Goal: Transaction & Acquisition: Purchase product/service

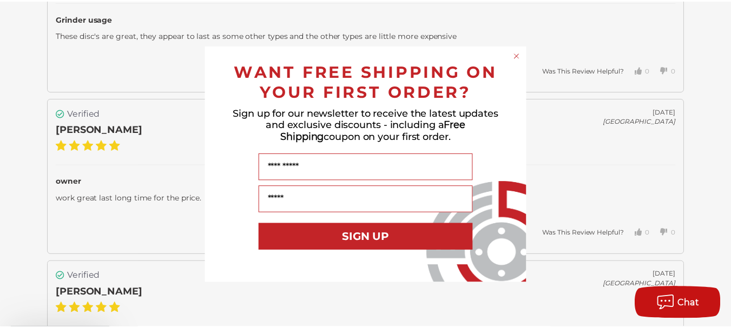
scroll to position [1893, 0]
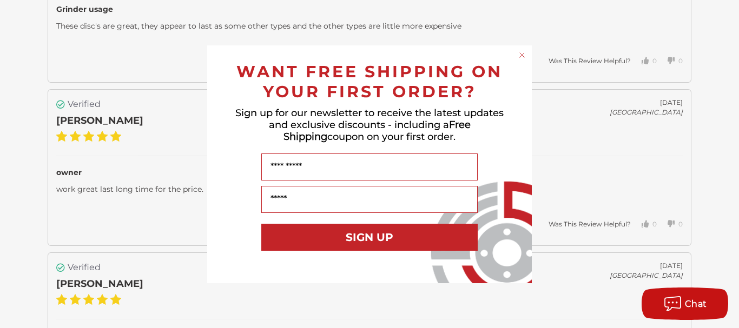
click at [524, 54] on circle "Close dialog" at bounding box center [522, 55] width 10 height 10
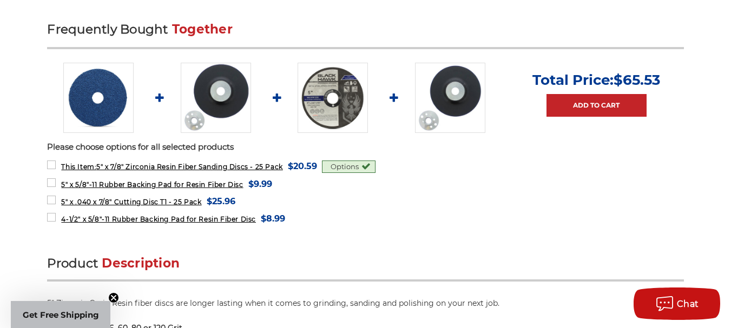
scroll to position [487, 0]
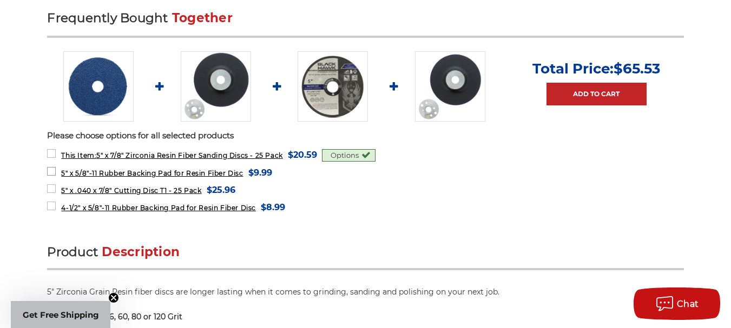
click at [105, 171] on span "5" x 5/8"-11 Rubber Backing Pad for Resin Fiber Disc" at bounding box center [152, 173] width 182 height 8
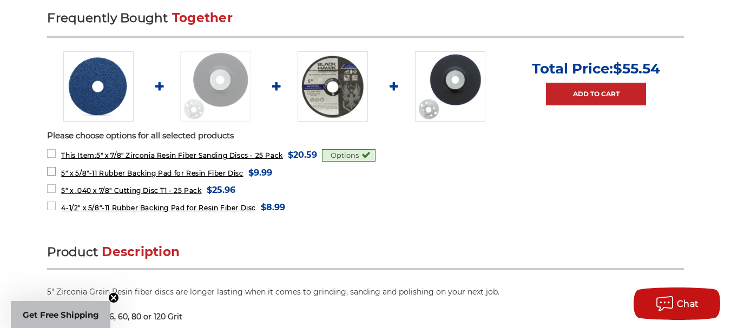
click at [105, 171] on span "5" x 5/8"-11 Rubber Backing Pad for Resin Fiber Disc" at bounding box center [152, 173] width 182 height 8
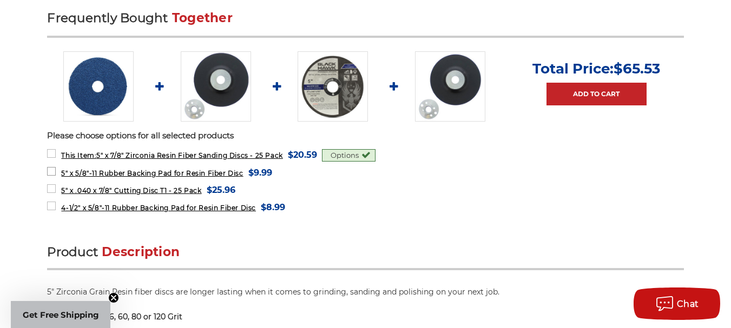
click at [105, 171] on span "5" x 5/8"-11 Rubber Backing Pad for Resin Fiber Disc" at bounding box center [152, 173] width 182 height 8
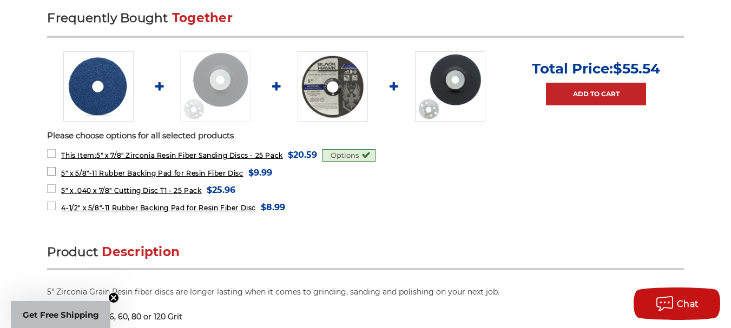
click at [105, 171] on span "5" x 5/8"-11 Rubber Backing Pad for Resin Fiber Disc" at bounding box center [152, 173] width 182 height 8
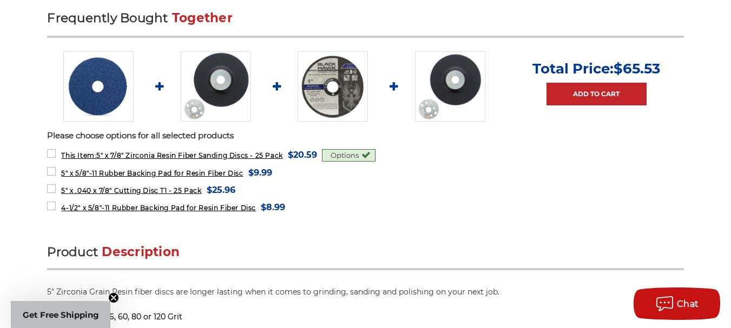
click at [88, 100] on img at bounding box center [98, 86] width 70 height 70
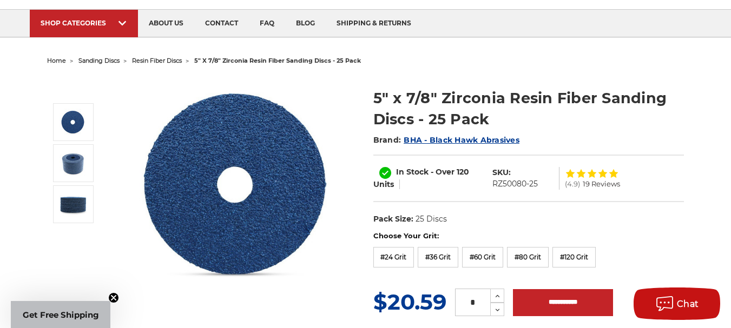
scroll to position [54, 0]
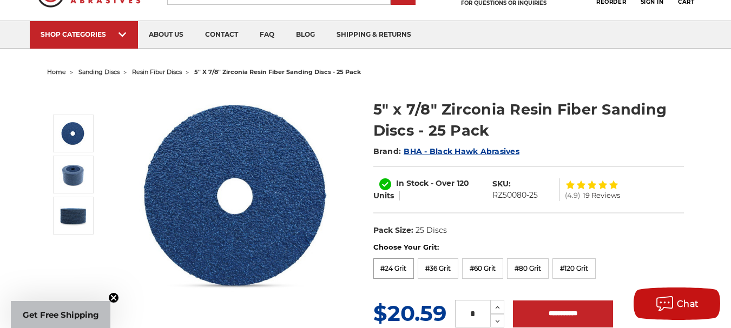
click at [402, 269] on label "#24 Grit" at bounding box center [393, 269] width 41 height 21
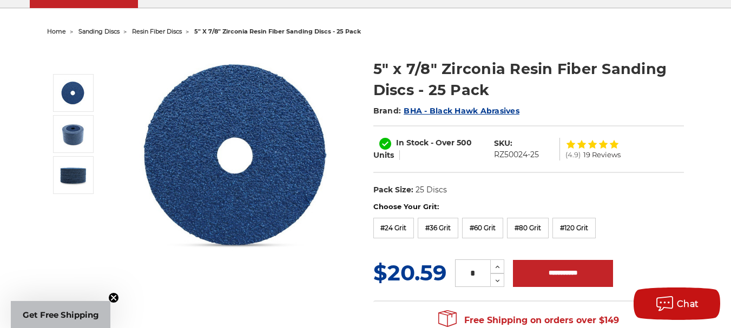
scroll to position [108, 0]
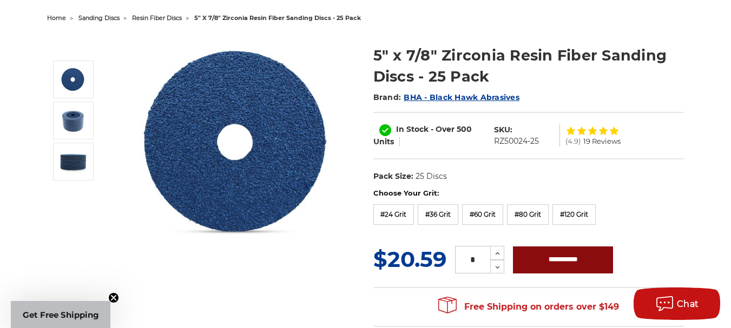
click at [545, 262] on input "**********" at bounding box center [563, 260] width 100 height 27
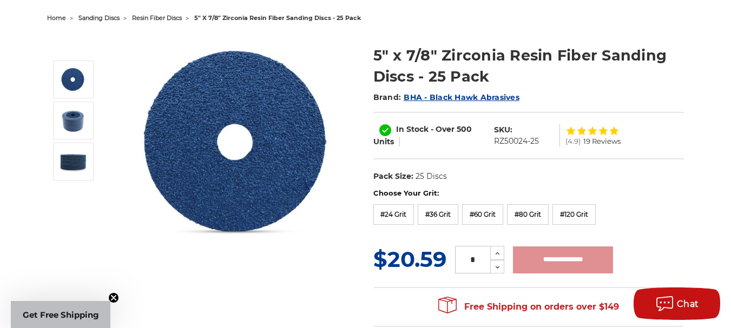
type input "**********"
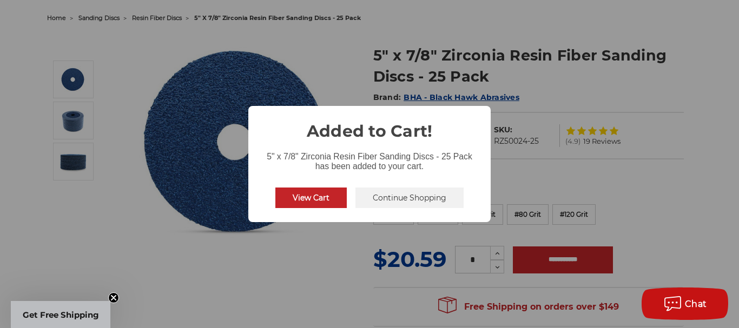
click at [283, 202] on button "View Cart" at bounding box center [310, 198] width 71 height 21
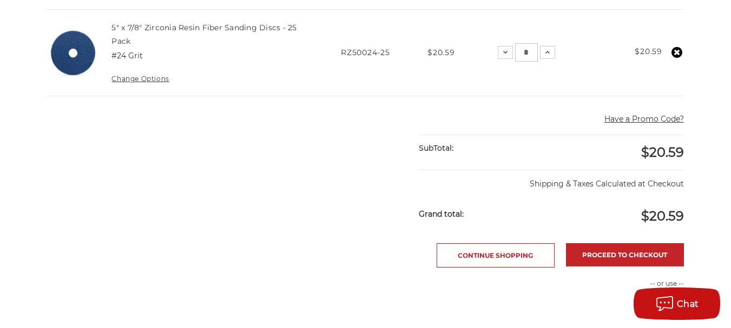
scroll to position [108, 0]
